Goal: Task Accomplishment & Management: Manage account settings

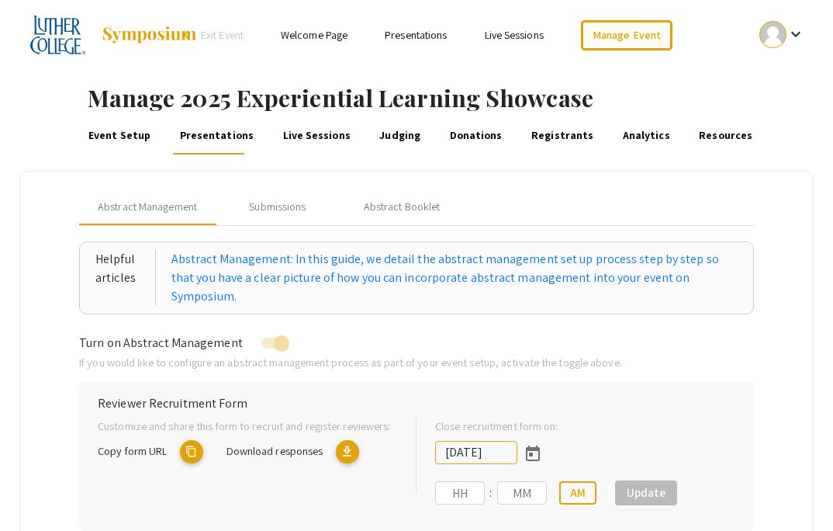
type input "[DATE]"
type input "11"
type input "59"
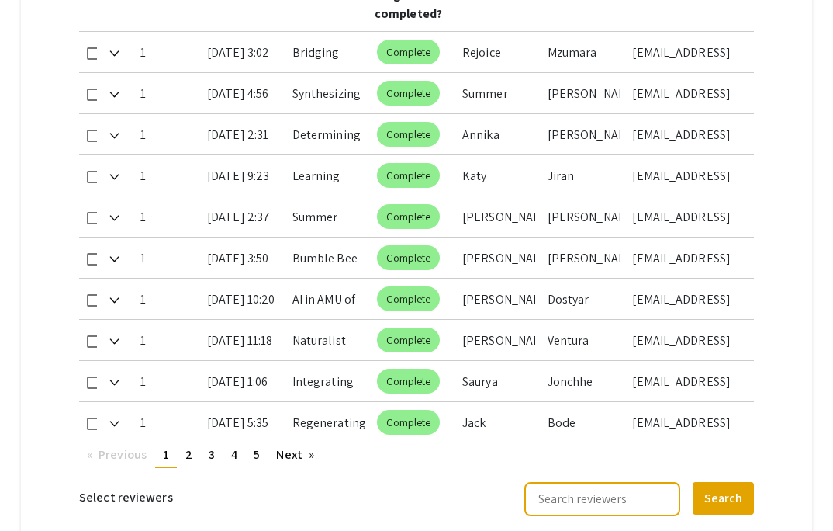
scroll to position [1076, 0]
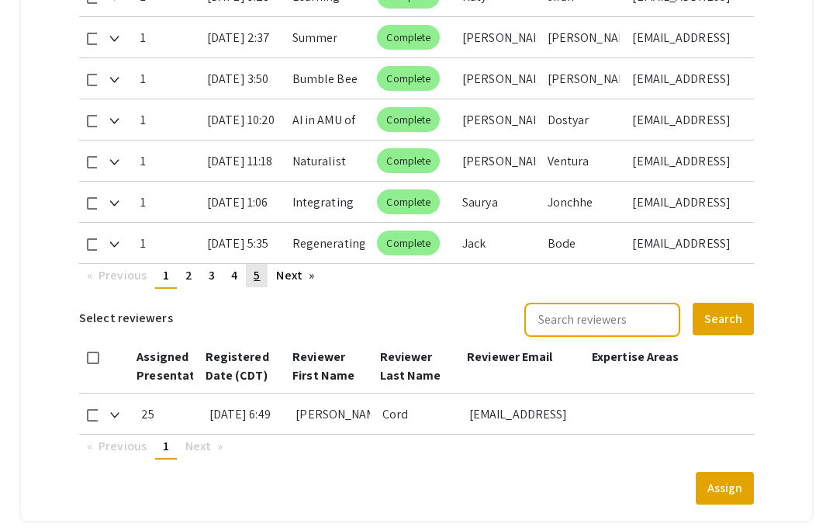
click at [263, 264] on link "page 5" at bounding box center [257, 275] width 22 height 23
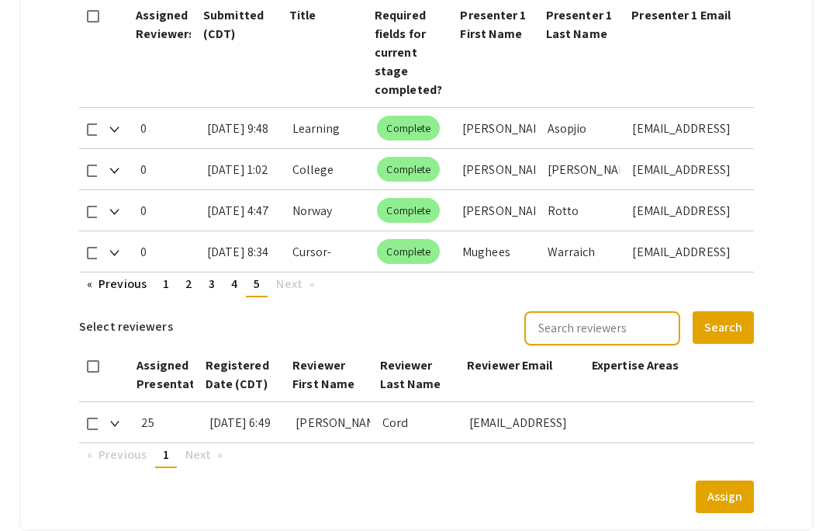
scroll to position [816, 0]
